Goal: Information Seeking & Learning: Learn about a topic

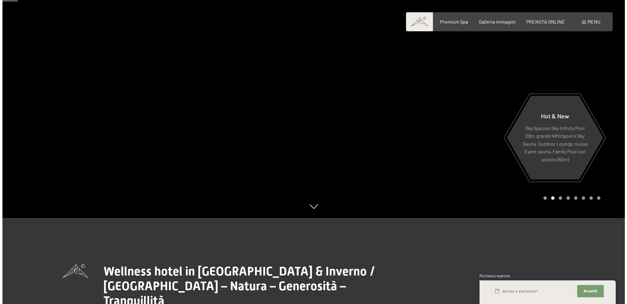
scroll to position [123, 0]
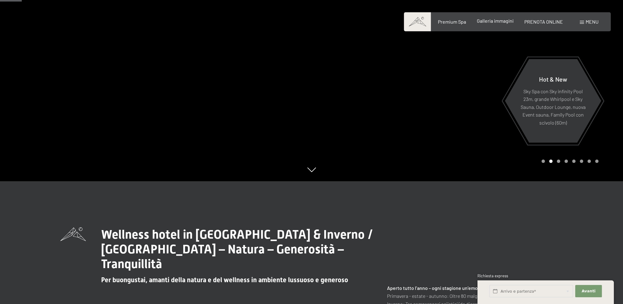
click at [489, 19] on span "Galleria immagini" at bounding box center [495, 21] width 37 height 6
click at [587, 21] on span "Menu" at bounding box center [591, 22] width 13 height 6
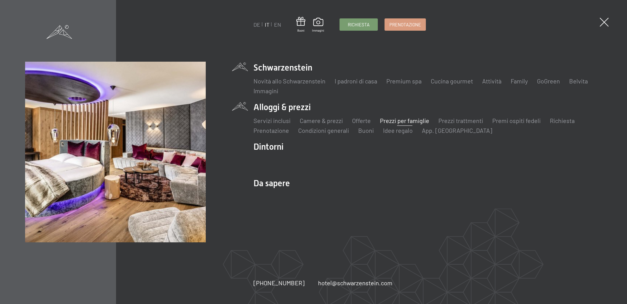
click at [420, 120] on link "Prezzi per famiglie" at bounding box center [404, 120] width 49 height 7
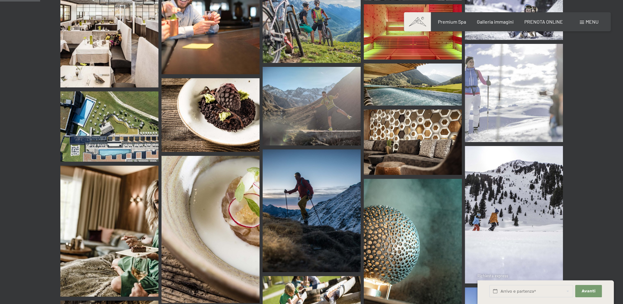
scroll to position [521, 0]
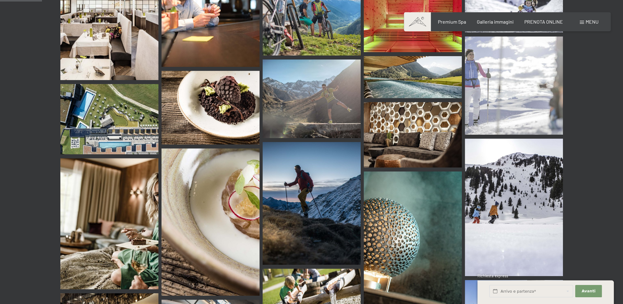
click at [119, 101] on img at bounding box center [109, 119] width 98 height 70
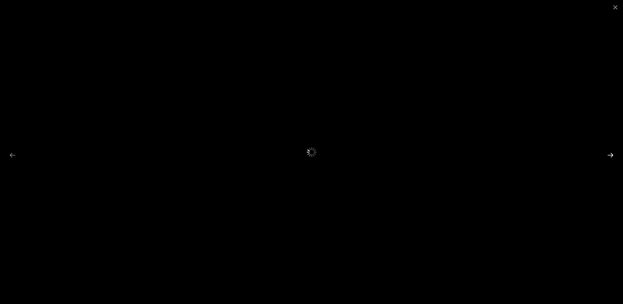
click at [613, 154] on button "Next slide" at bounding box center [610, 155] width 13 height 12
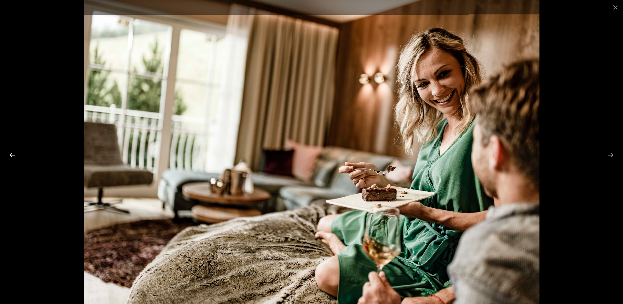
click at [12, 155] on button "Previous slide" at bounding box center [12, 155] width 13 height 12
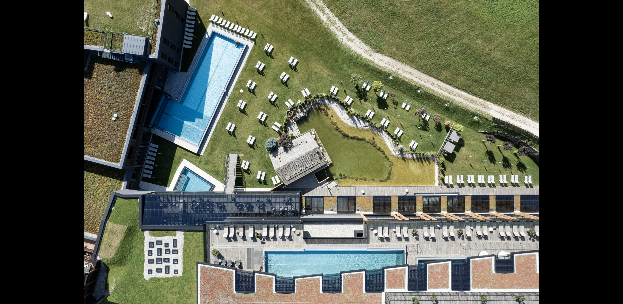
click at [12, 155] on button "Previous slide" at bounding box center [9, 155] width 13 height 12
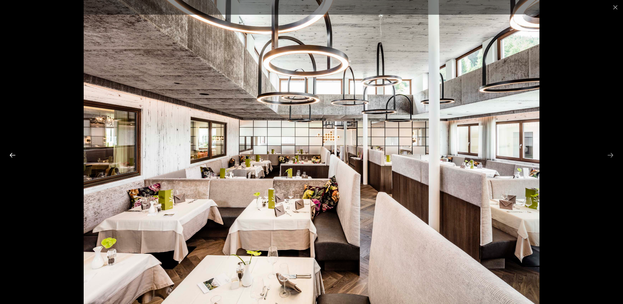
click at [12, 155] on button "Previous slide" at bounding box center [12, 155] width 13 height 12
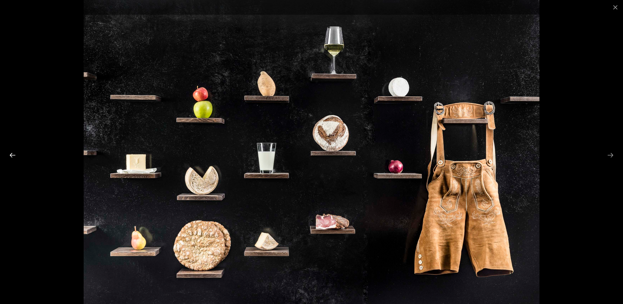
click at [12, 155] on button "Previous slide" at bounding box center [12, 155] width 13 height 12
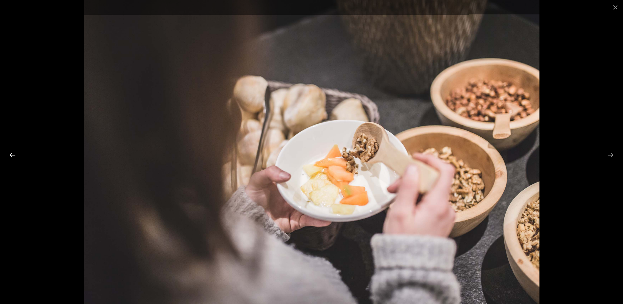
click at [12, 155] on button "Previous slide" at bounding box center [12, 155] width 13 height 12
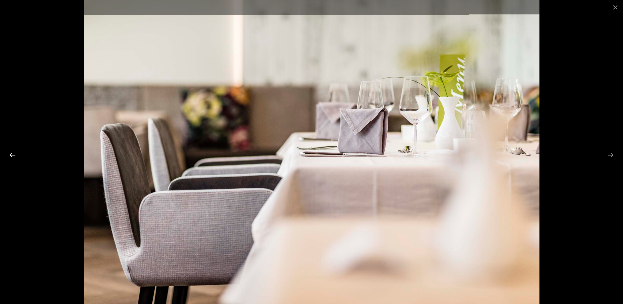
click at [12, 155] on button "Previous slide" at bounding box center [12, 155] width 13 height 12
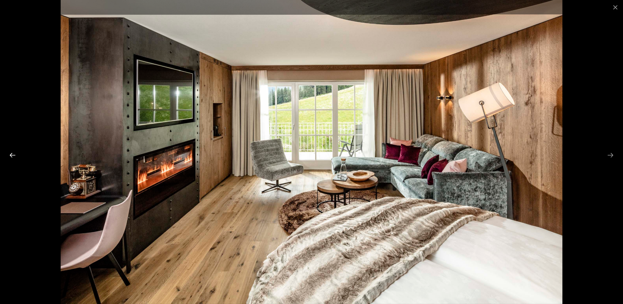
click at [12, 155] on button "Previous slide" at bounding box center [12, 155] width 13 height 12
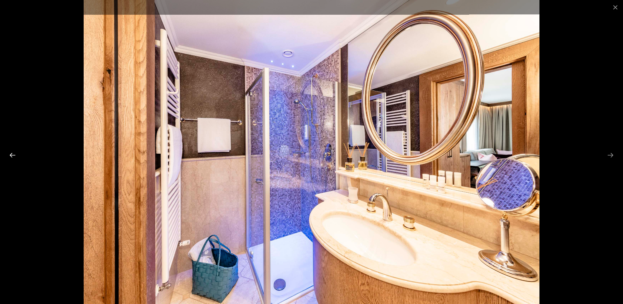
click at [12, 155] on button "Previous slide" at bounding box center [12, 155] width 13 height 12
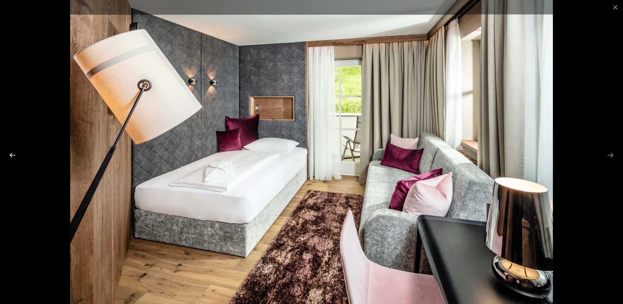
click at [12, 155] on button "Previous slide" at bounding box center [12, 155] width 13 height 12
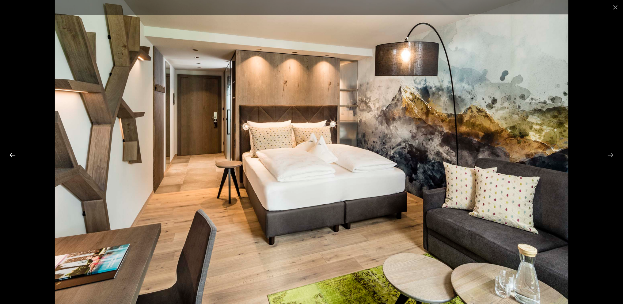
click at [12, 155] on button "Previous slide" at bounding box center [12, 155] width 13 height 12
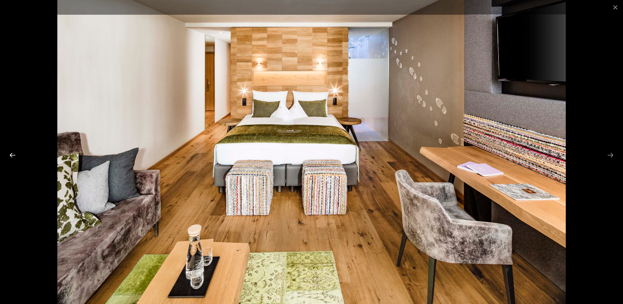
click at [12, 155] on button "Previous slide" at bounding box center [12, 155] width 13 height 12
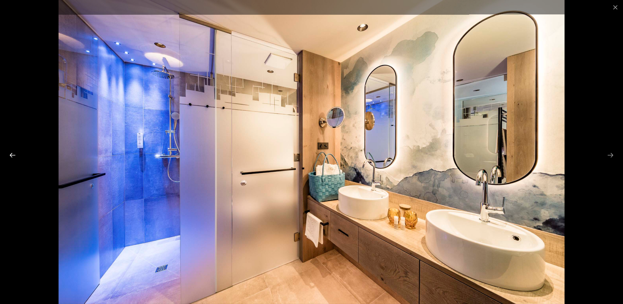
click at [12, 155] on button "Previous slide" at bounding box center [12, 155] width 13 height 12
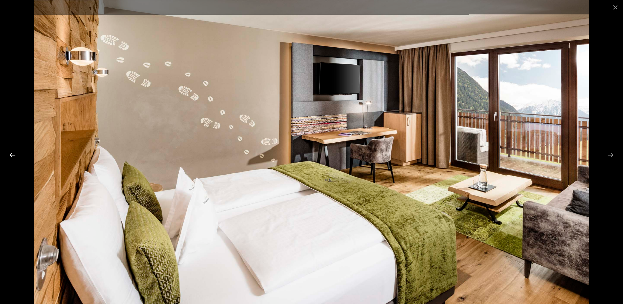
click at [12, 155] on button "Previous slide" at bounding box center [12, 155] width 13 height 12
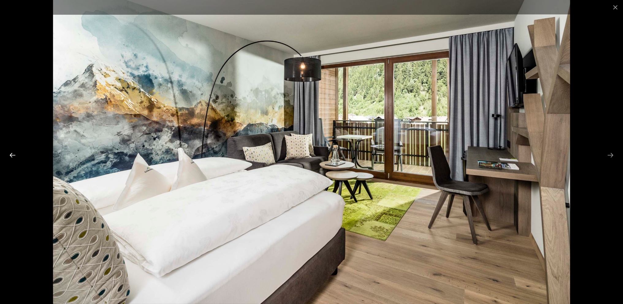
click at [12, 155] on button "Previous slide" at bounding box center [12, 155] width 13 height 12
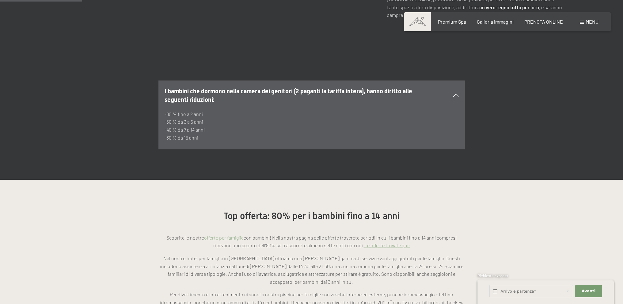
scroll to position [459, 0]
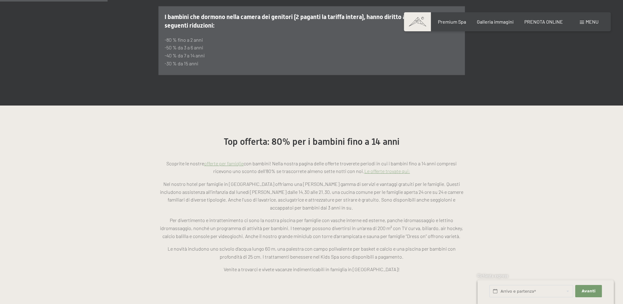
click at [397, 168] on link "Le offerte trovate qui:" at bounding box center [387, 171] width 46 height 6
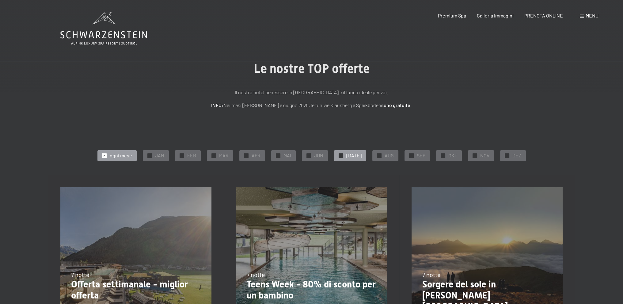
click at [346, 156] on div "✓ JUL" at bounding box center [350, 155] width 32 height 10
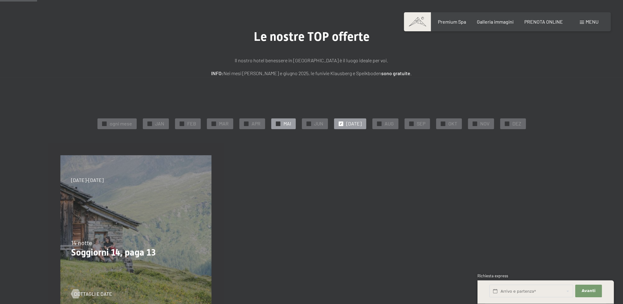
scroll to position [31, 0]
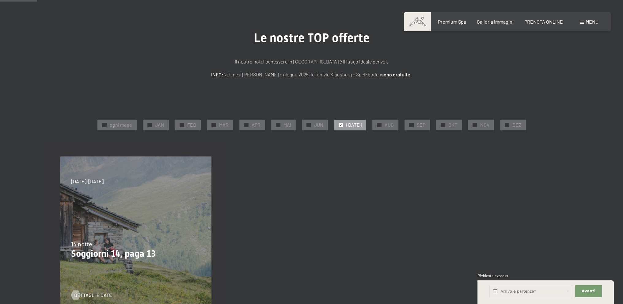
click at [342, 125] on span "✓" at bounding box center [340, 125] width 2 height 4
click at [342, 126] on span "✓" at bounding box center [340, 125] width 2 height 4
click at [342, 125] on span "✓" at bounding box center [340, 125] width 2 height 4
click at [378, 125] on span "✓" at bounding box center [379, 125] width 2 height 4
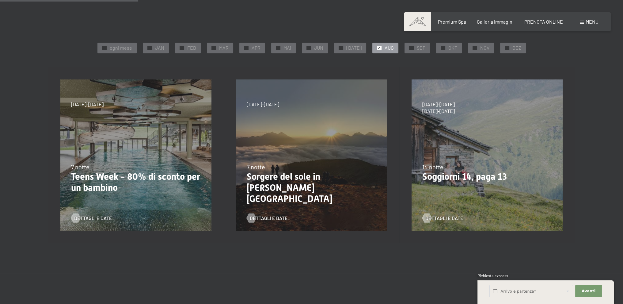
scroll to position [123, 0]
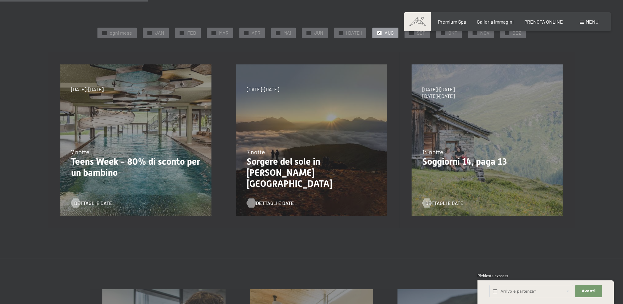
click at [274, 203] on span "Dettagli e Date" at bounding box center [275, 202] width 38 height 7
click at [497, 23] on span "Galleria immagini" at bounding box center [495, 21] width 37 height 6
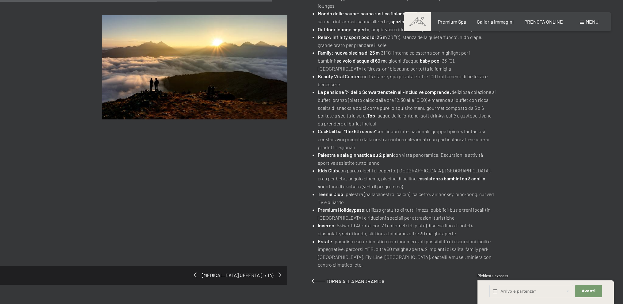
scroll to position [306, 0]
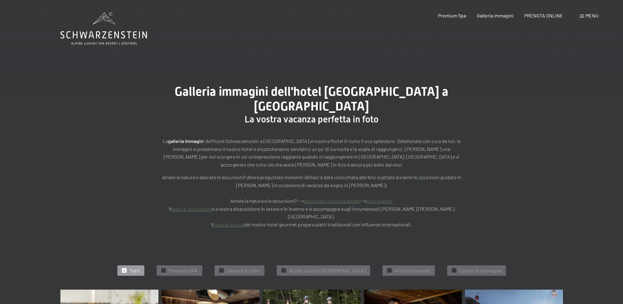
click at [586, 17] on span "Menu" at bounding box center [591, 16] width 13 height 6
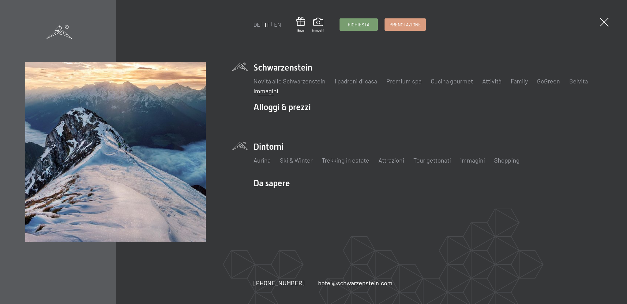
click at [276, 149] on li "Dintorni Aurina Ski & Winter Sci Scuola di sci Trekking in estate Escursioni Bi…" at bounding box center [428, 156] width 349 height 30
click at [394, 161] on link "Attrazioni" at bounding box center [392, 159] width 26 height 7
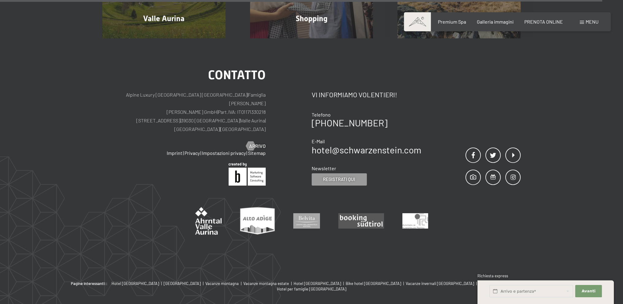
scroll to position [1616, 0]
